Goal: Information Seeking & Learning: Check status

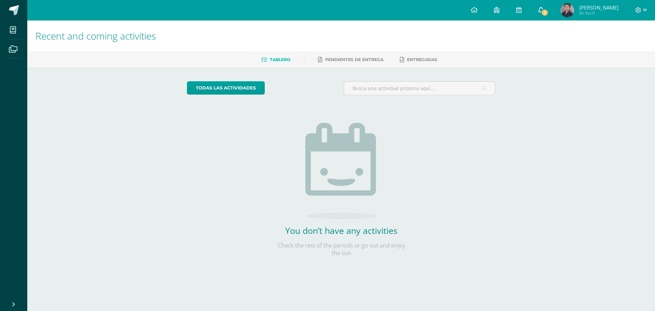
click at [548, 12] on span "1" at bounding box center [545, 13] width 8 height 8
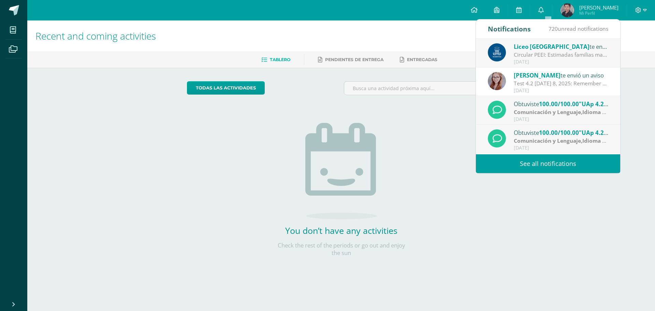
click at [540, 46] on span "Liceo [GEOGRAPHIC_DATA]" at bounding box center [551, 47] width 76 height 8
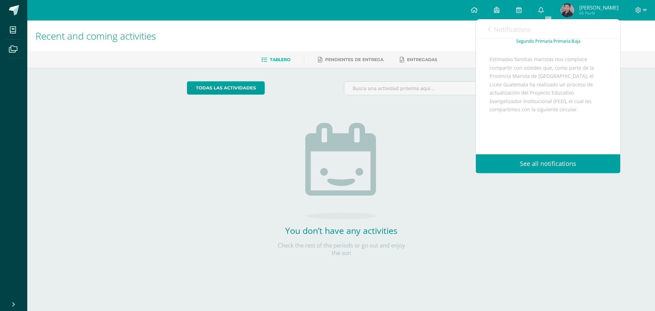
scroll to position [100, 0]
click at [525, 132] on span "Archivo Adjunto" at bounding box center [530, 132] width 47 height 13
click at [493, 29] on link "Notifications" at bounding box center [509, 28] width 43 height 19
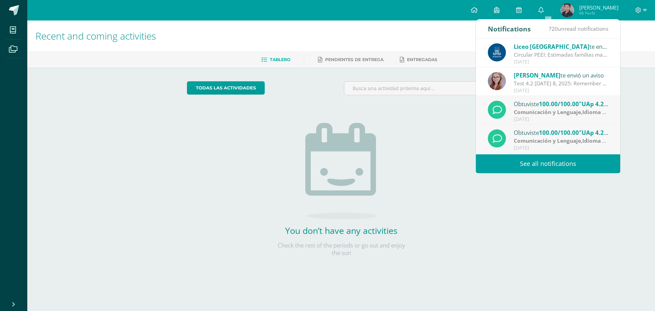
click at [551, 83] on div "Test 4.2 This Wednesday 8, 2025: Remember to practice at home! :) You can do it…" at bounding box center [560, 83] width 95 height 8
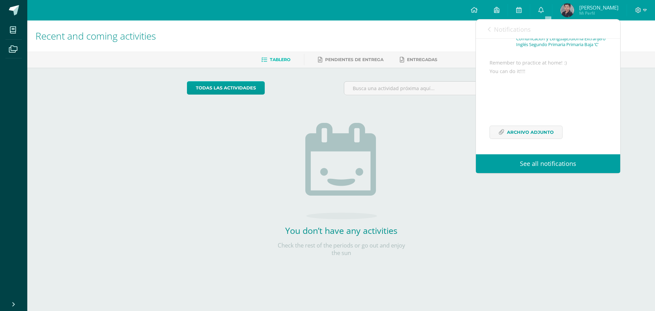
scroll to position [70, 0]
click at [543, 135] on span "Archivo Adjunto" at bounding box center [530, 132] width 47 height 13
click at [605, 10] on span "Javier Alfonso" at bounding box center [598, 7] width 39 height 7
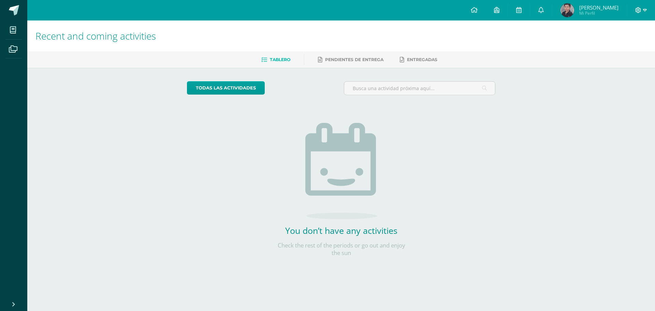
click at [639, 11] on icon at bounding box center [638, 10] width 6 height 6
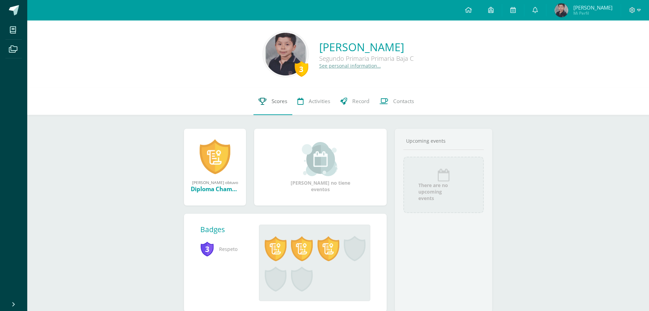
click at [273, 107] on link "Scores" at bounding box center [273, 101] width 39 height 27
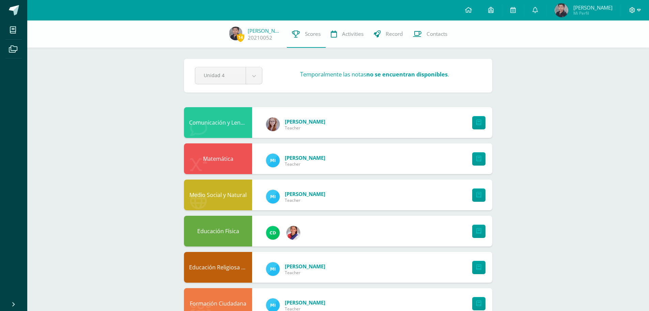
click at [638, 8] on icon at bounding box center [640, 10] width 4 height 6
click at [617, 45] on span "Cerrar sesión" at bounding box center [618, 46] width 31 height 6
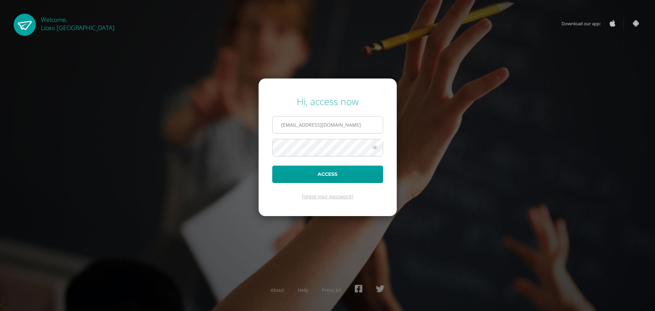
drag, startPoint x: 300, startPoint y: 126, endPoint x: 307, endPoint y: 126, distance: 6.8
click at [300, 126] on input "[EMAIL_ADDRESS][DOMAIN_NAME]" at bounding box center [327, 124] width 110 height 17
type input "[EMAIL_ADDRESS][DOMAIN_NAME]"
click at [348, 127] on input "[EMAIL_ADDRESS][DOMAIN_NAME]" at bounding box center [327, 124] width 110 height 17
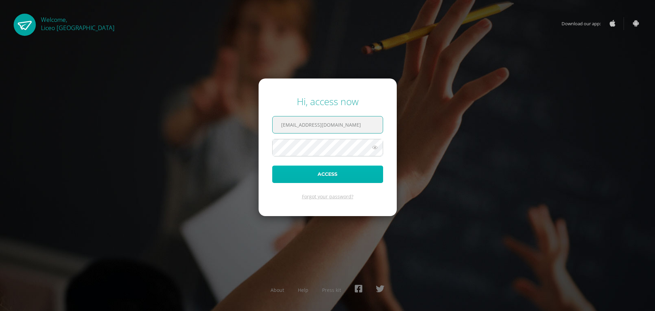
click at [335, 179] on button "Access" at bounding box center [327, 173] width 111 height 17
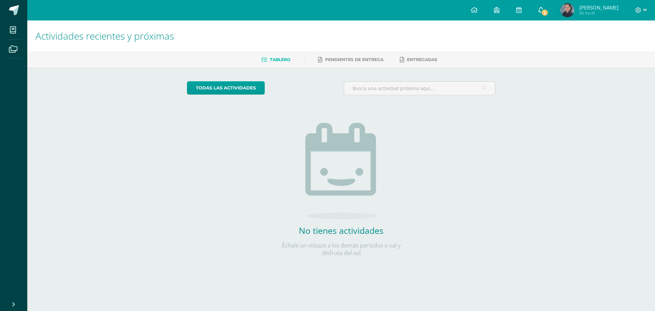
click at [545, 12] on span "3" at bounding box center [545, 13] width 8 height 8
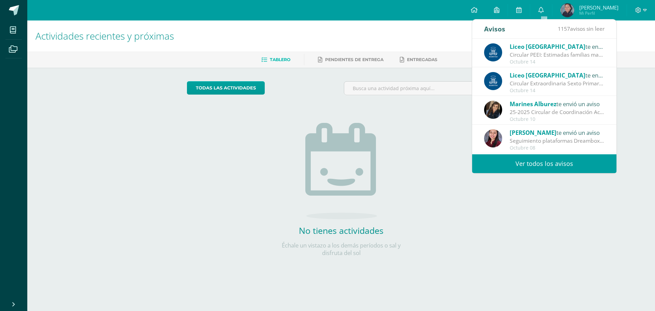
click at [559, 77] on div "Liceo Guatemala te envió un aviso" at bounding box center [556, 75] width 95 height 9
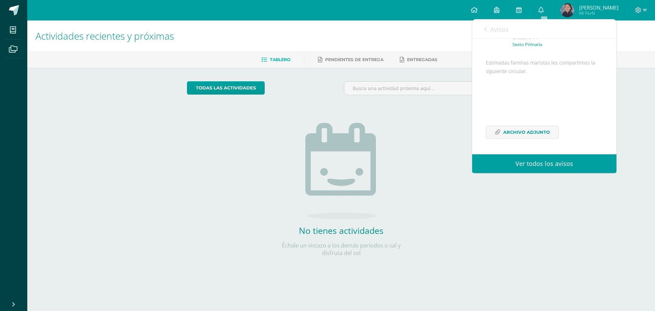
scroll to position [58, 0]
click at [532, 132] on span "Archivo Adjunto" at bounding box center [526, 132] width 47 height 13
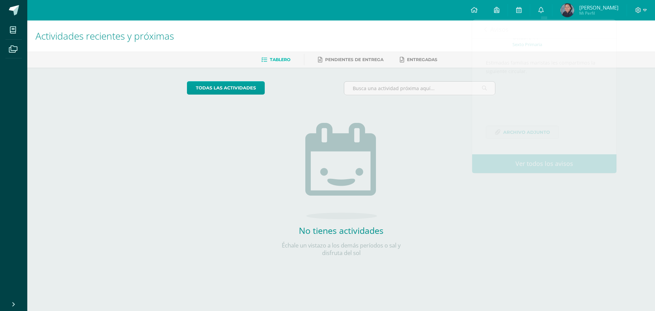
click at [602, 7] on span "[PERSON_NAME]" at bounding box center [598, 7] width 39 height 7
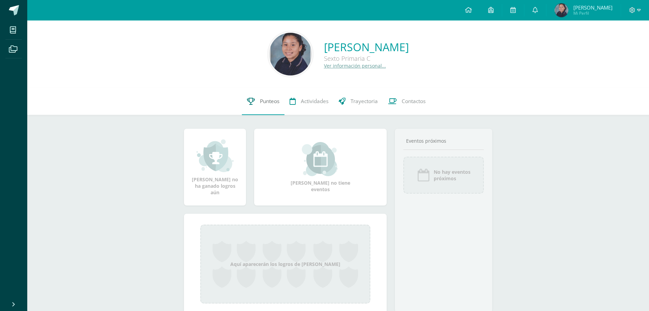
click at [256, 100] on link "Punteos" at bounding box center [263, 101] width 43 height 27
